Goal: Task Accomplishment & Management: Use online tool/utility

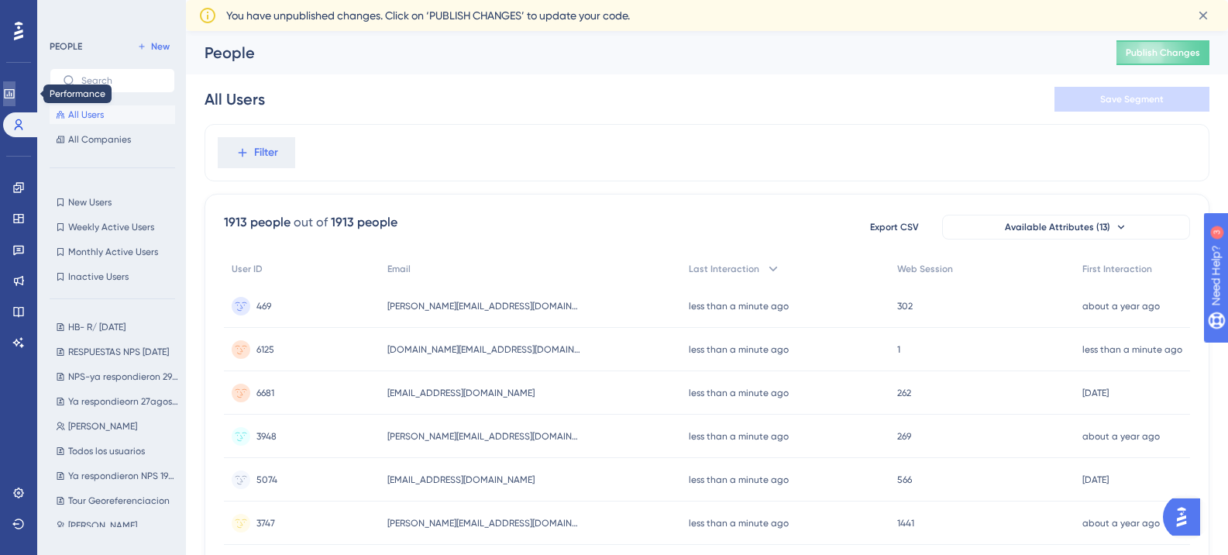
click at [15, 95] on icon at bounding box center [9, 94] width 12 height 12
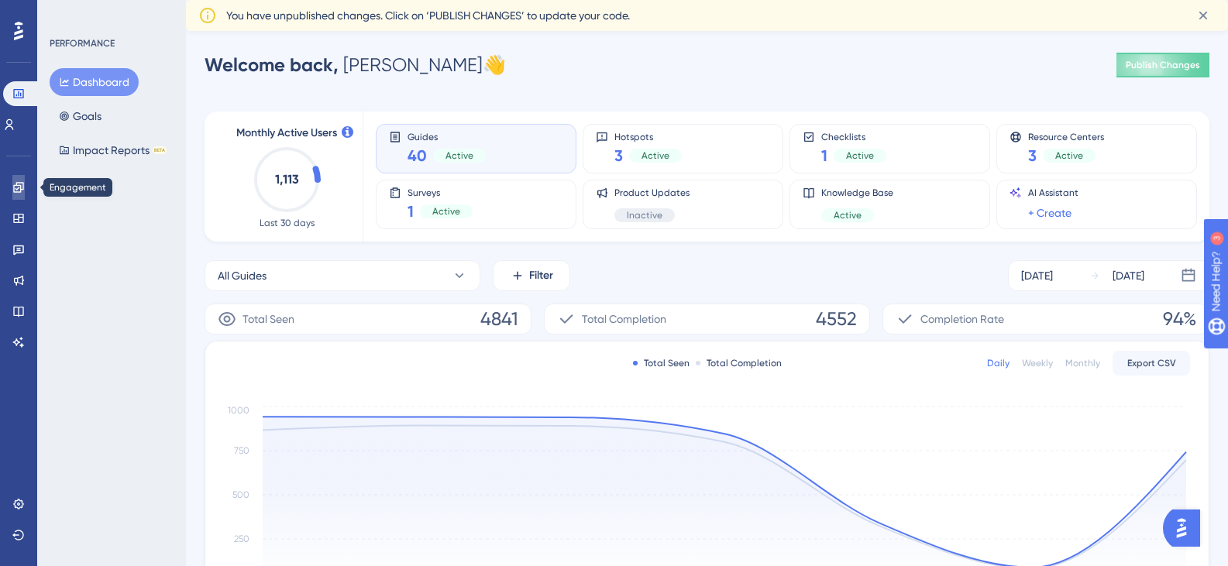
click at [18, 180] on link at bounding box center [18, 187] width 12 height 25
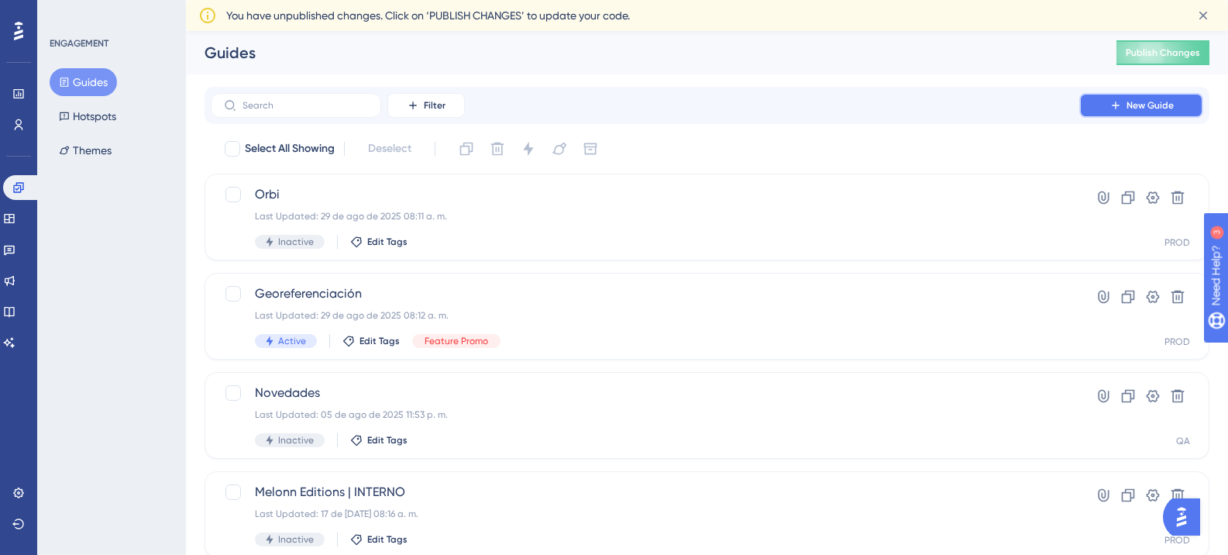
click at [1137, 101] on span "New Guide" at bounding box center [1149, 105] width 47 height 12
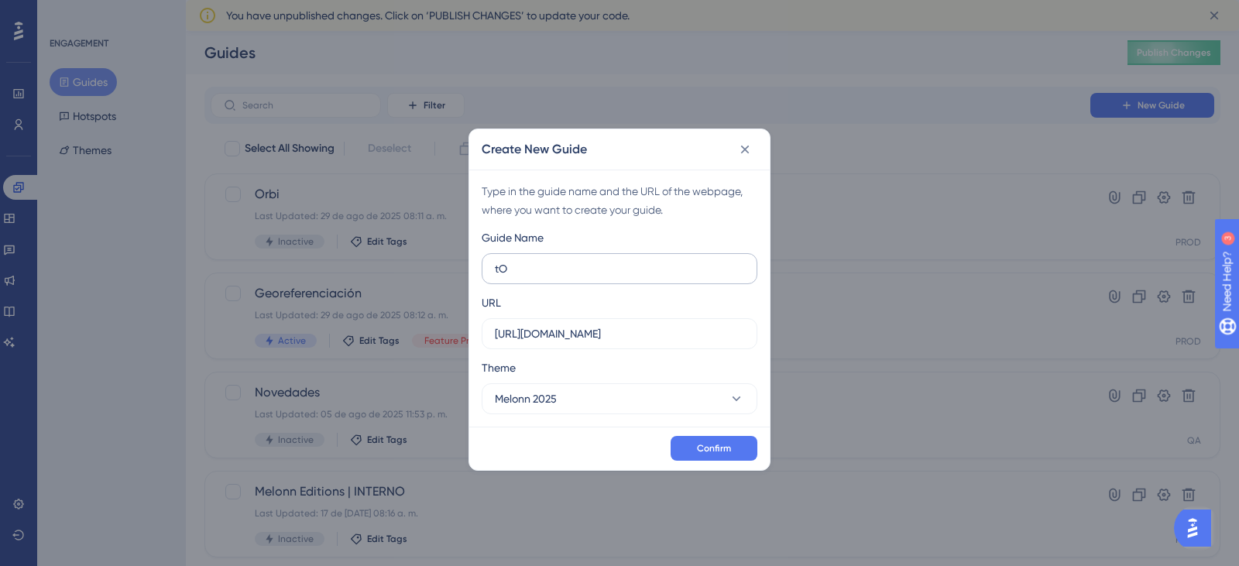
type input "t"
type input "Tour Reporte Cargos"
click at [740, 144] on icon at bounding box center [744, 149] width 15 height 15
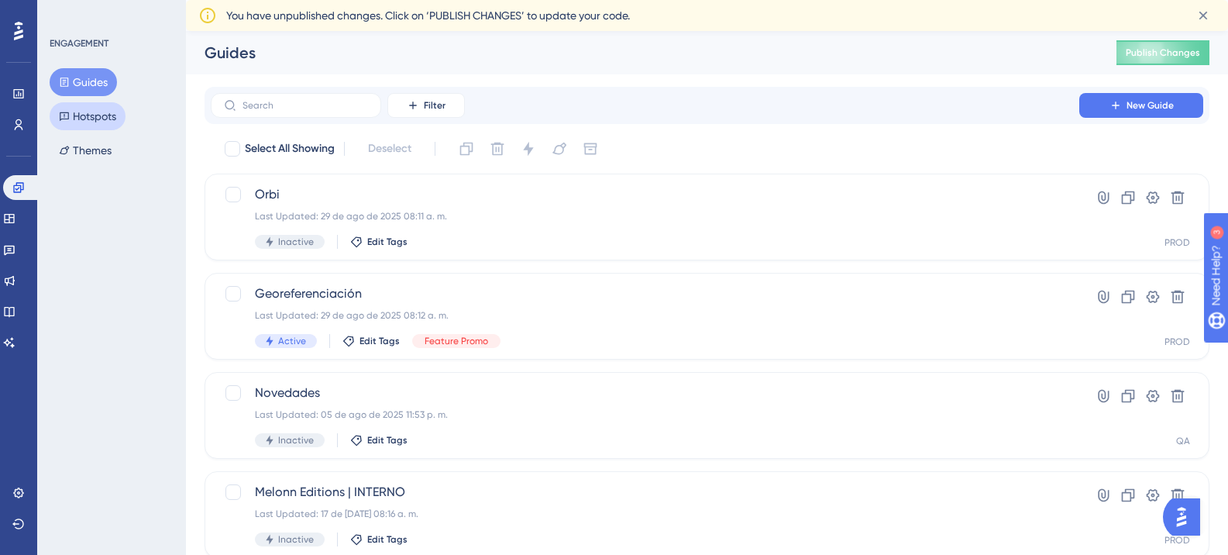
click at [112, 119] on button "Hotspots" at bounding box center [88, 116] width 76 height 28
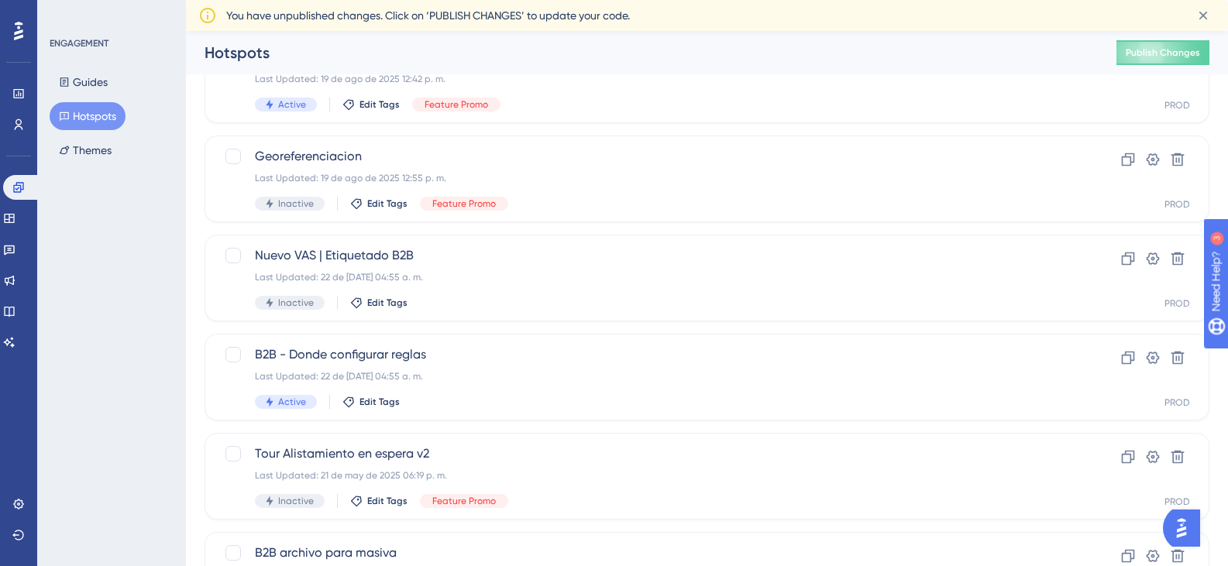
scroll to position [232, 0]
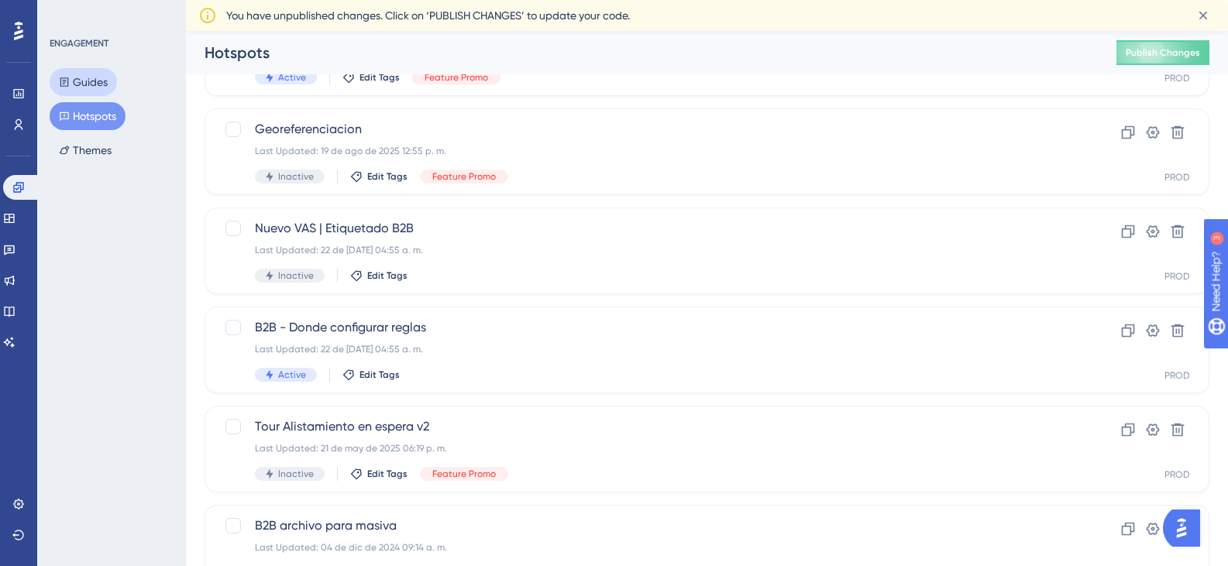
click at [91, 70] on button "Guides" at bounding box center [83, 82] width 67 height 28
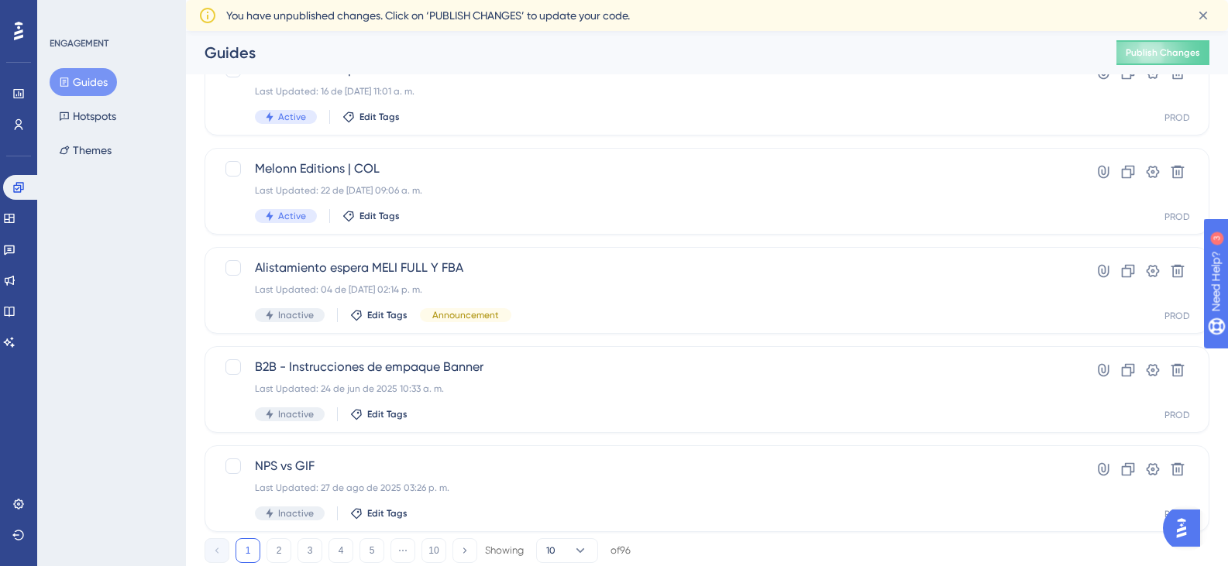
scroll to position [636, 0]
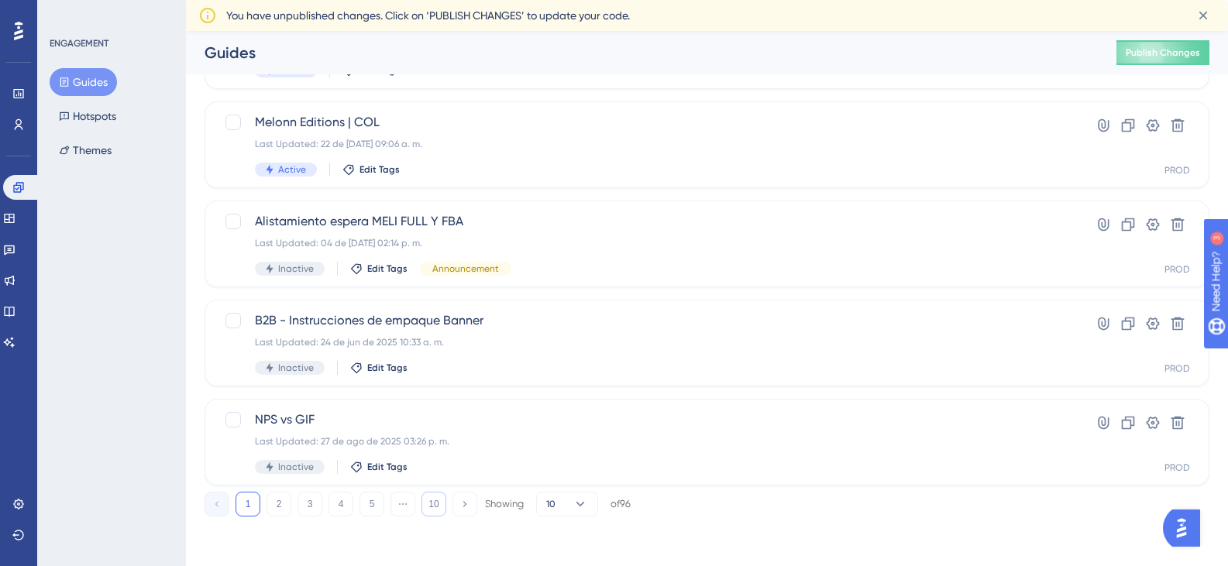
click at [433, 503] on button "10" at bounding box center [433, 504] width 25 height 25
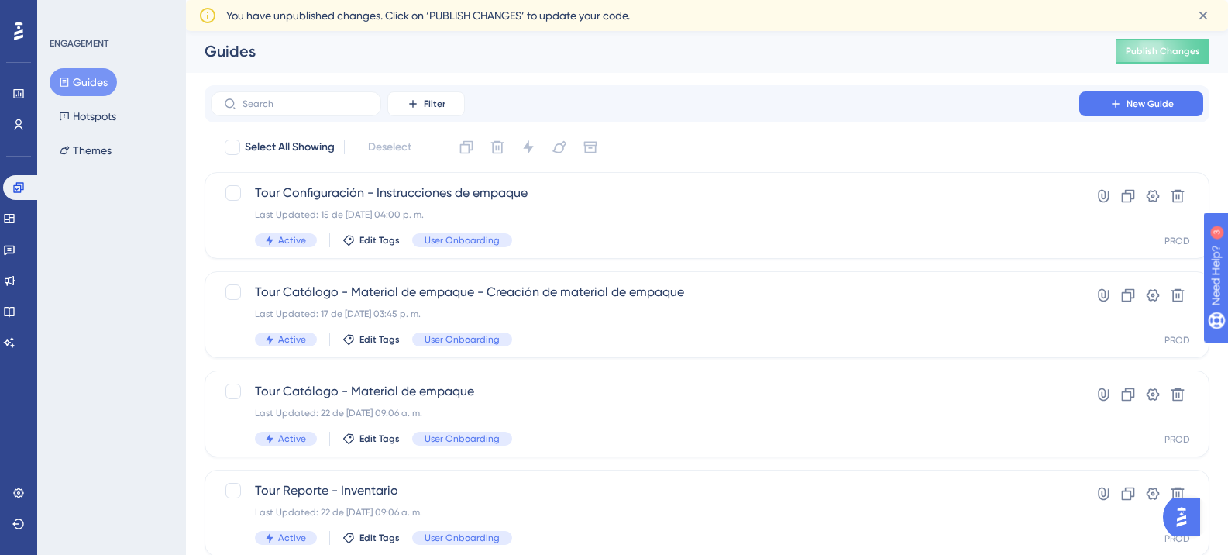
scroll to position [0, 0]
click at [1130, 105] on span "New Guide" at bounding box center [1149, 105] width 47 height 12
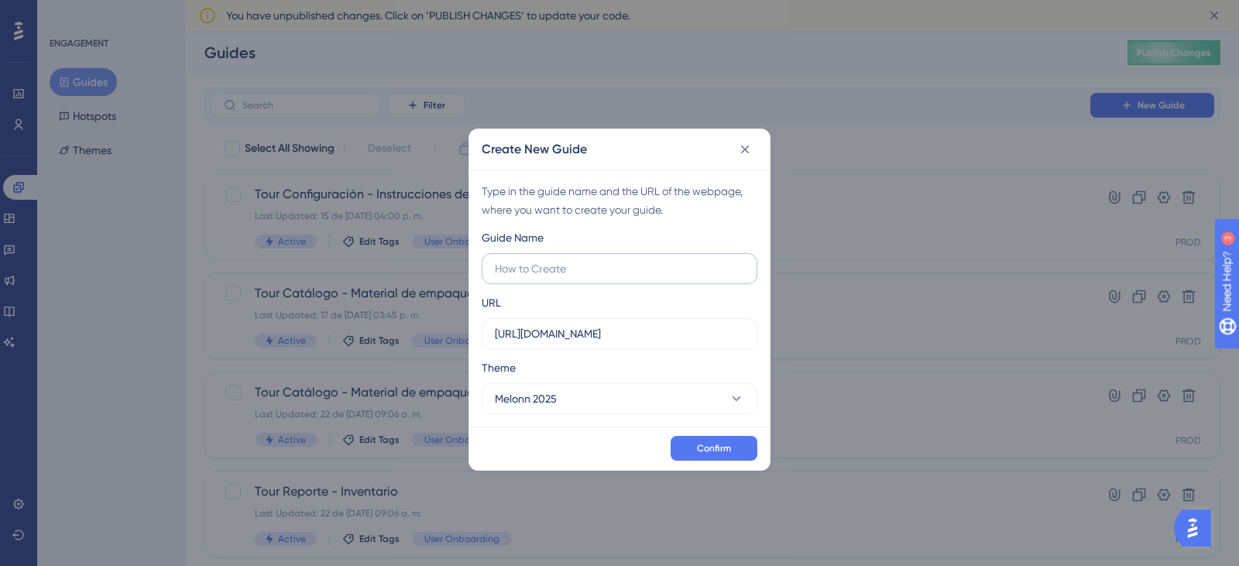
click at [566, 270] on input "text" at bounding box center [619, 268] width 249 height 17
type input "Tour Reporte- Cargos"
click at [645, 334] on input "https://admin.melonn.com" at bounding box center [619, 333] width 249 height 17
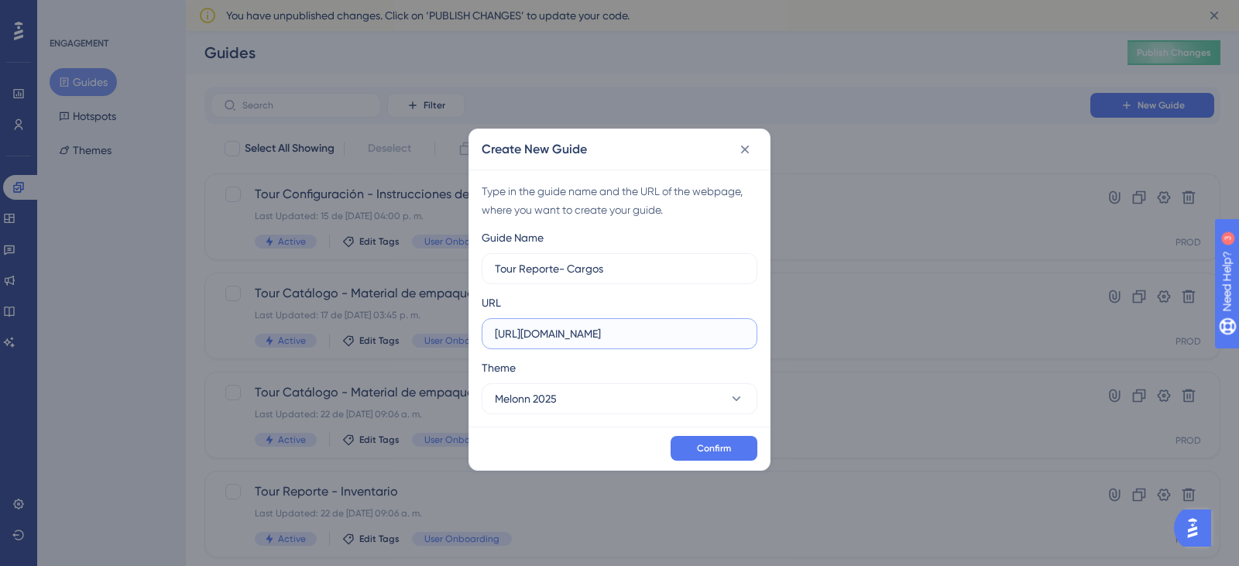
paste input "/charges-report"
type input "https://admin.melonn.com/charges-report"
click at [717, 460] on button "Confirm" at bounding box center [714, 448] width 87 height 25
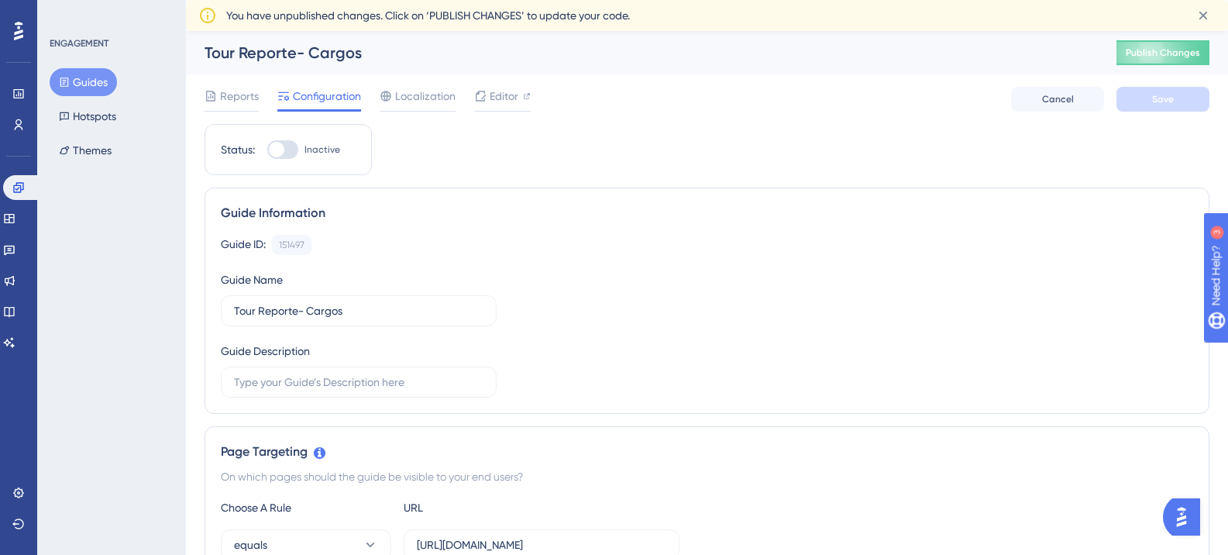
drag, startPoint x: 97, startPoint y: 81, endPoint x: 177, endPoint y: 73, distance: 80.2
click at [170, 73] on div "Guides Hotspots Themes" at bounding box center [112, 116] width 125 height 96
click at [418, 55] on div "Tour Reporte- Cargos" at bounding box center [641, 53] width 873 height 22
click at [254, 90] on span "Reports" at bounding box center [239, 96] width 39 height 19
